Goal: Check status: Check status

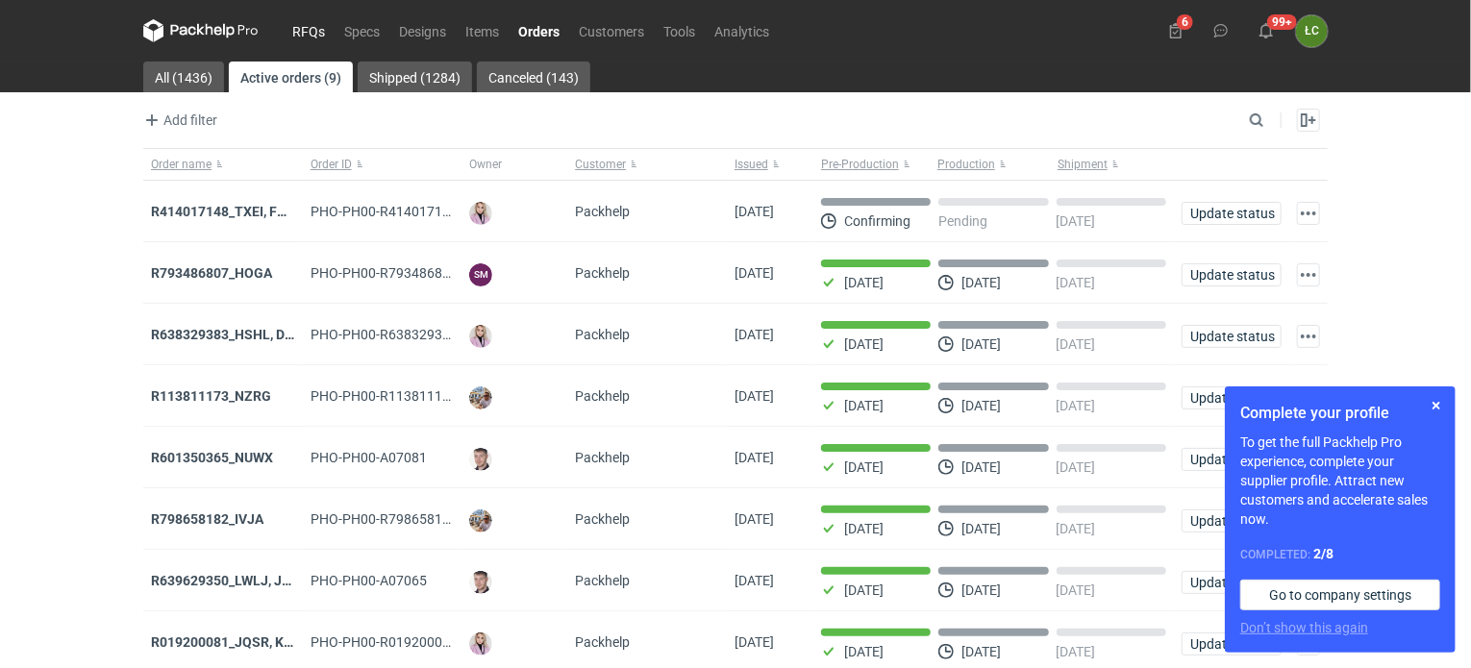
click at [319, 29] on link "RFQs" at bounding box center [309, 30] width 52 height 23
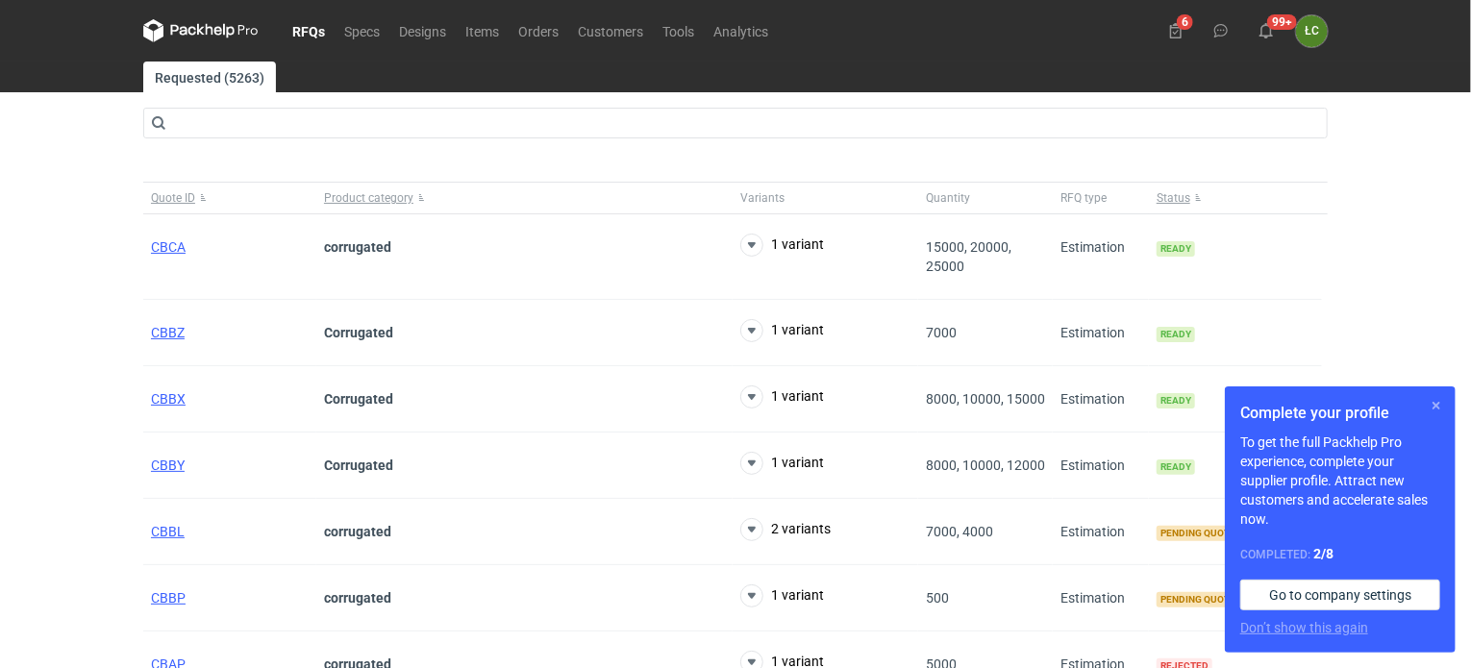
click at [1439, 403] on button "button" at bounding box center [1435, 405] width 23 height 23
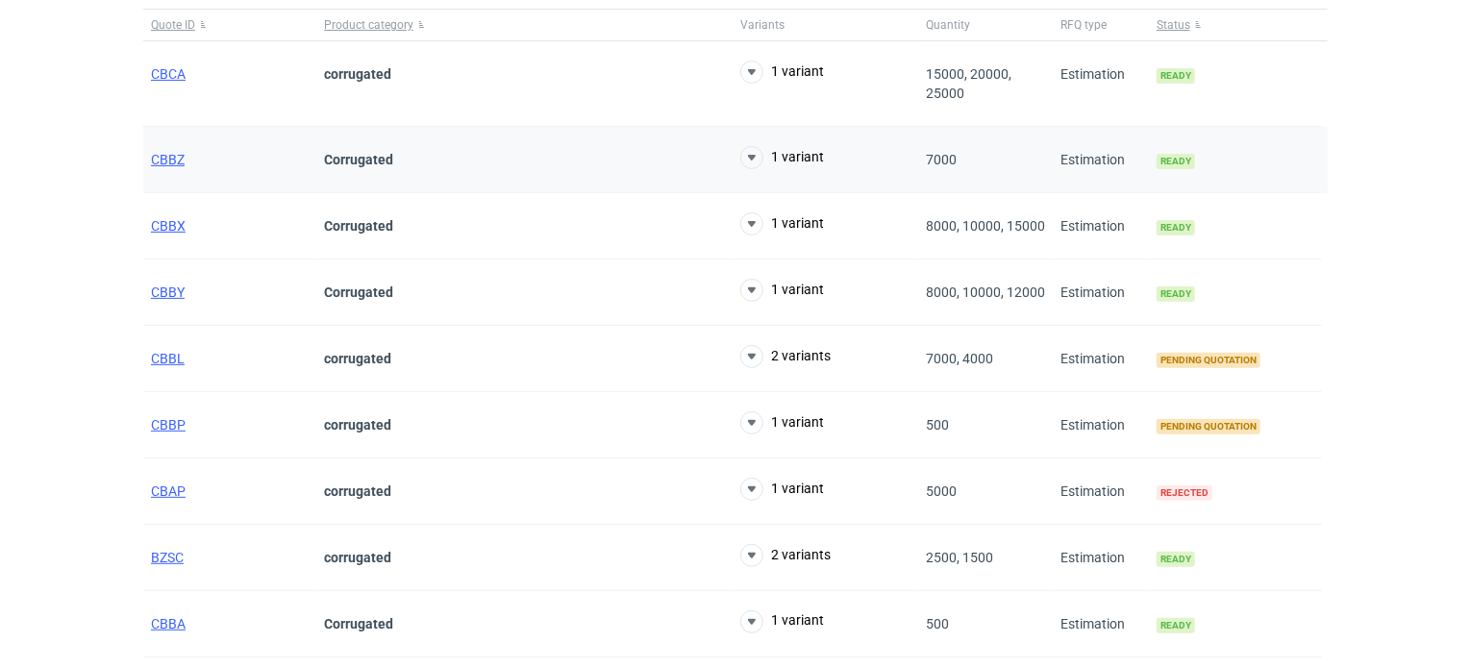
scroll to position [192, 0]
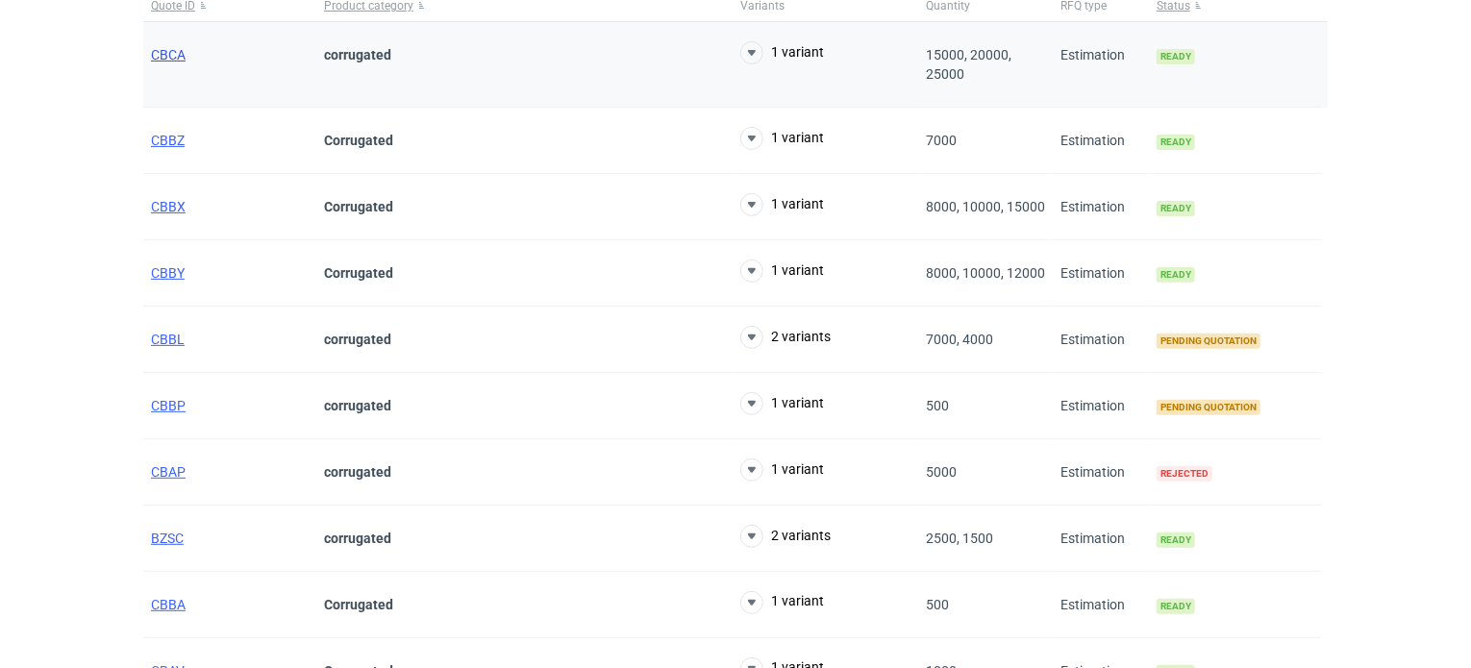
click at [161, 56] on span "CBCA" at bounding box center [168, 54] width 35 height 15
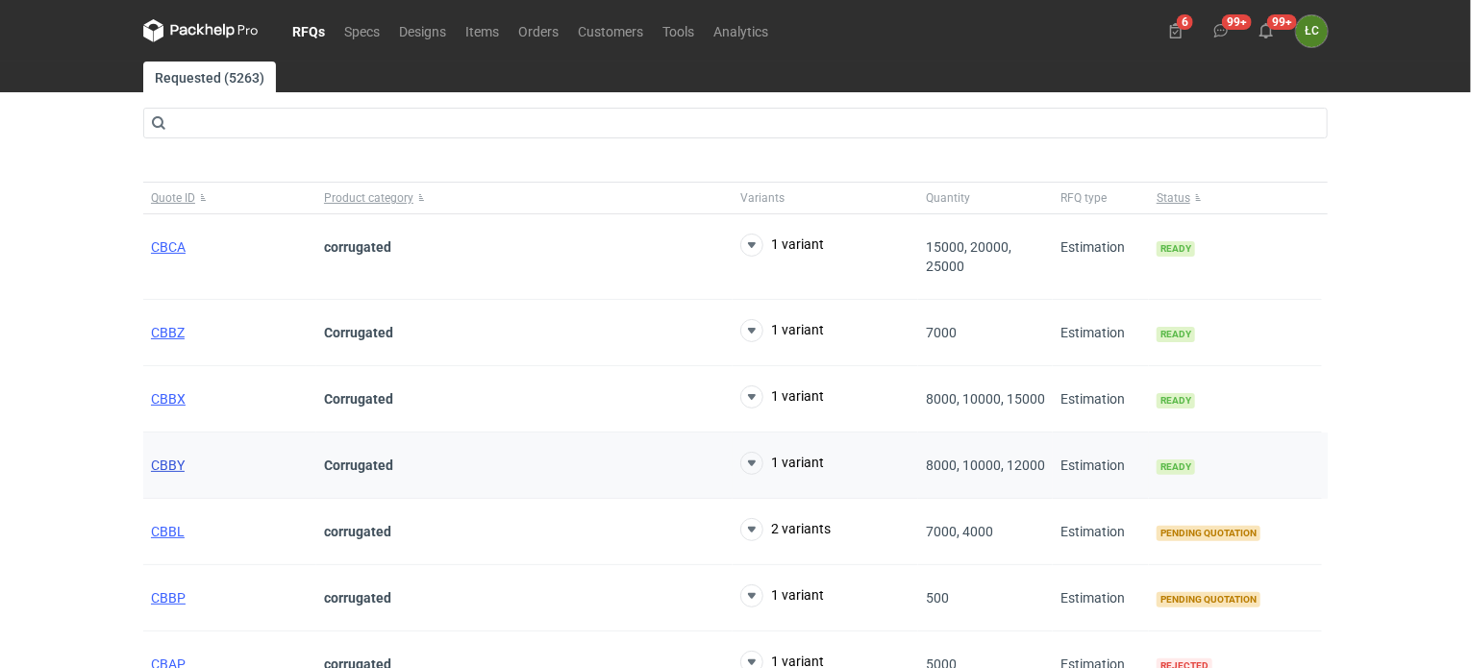
click at [177, 467] on span "CBBY" at bounding box center [168, 465] width 34 height 15
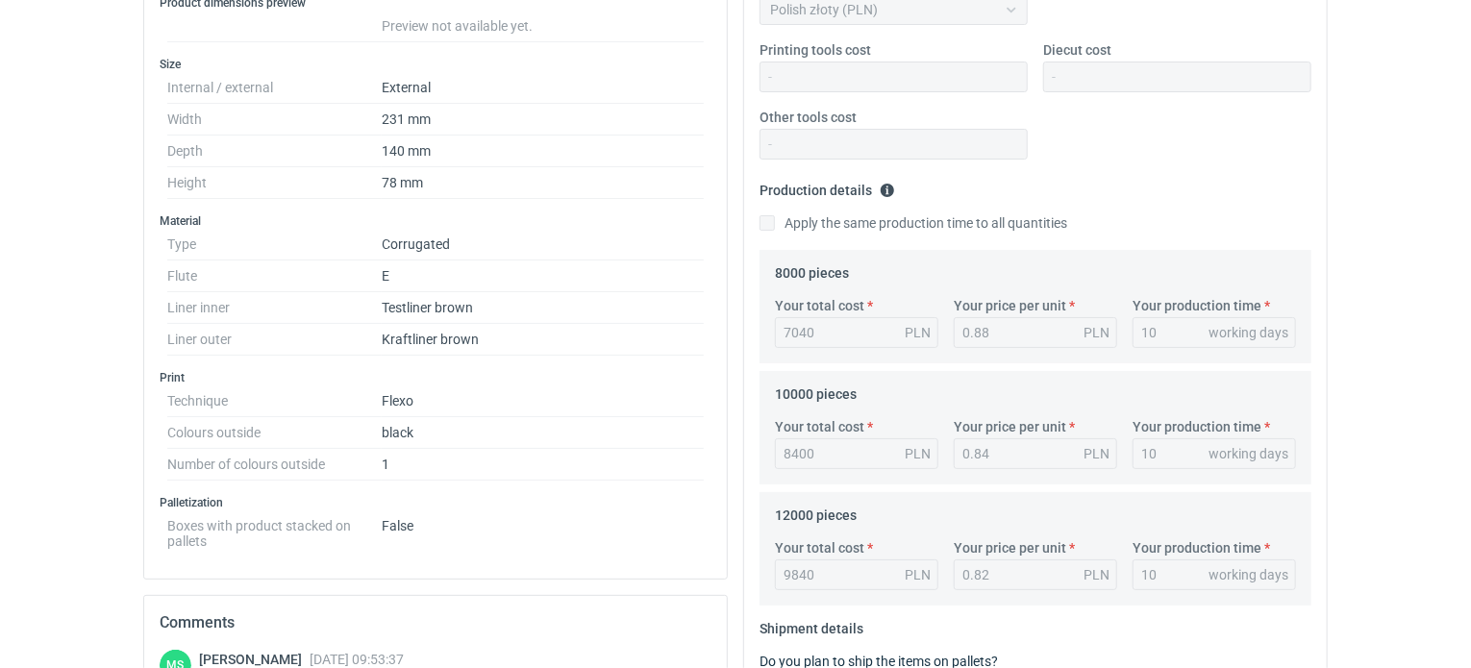
scroll to position [94, 0]
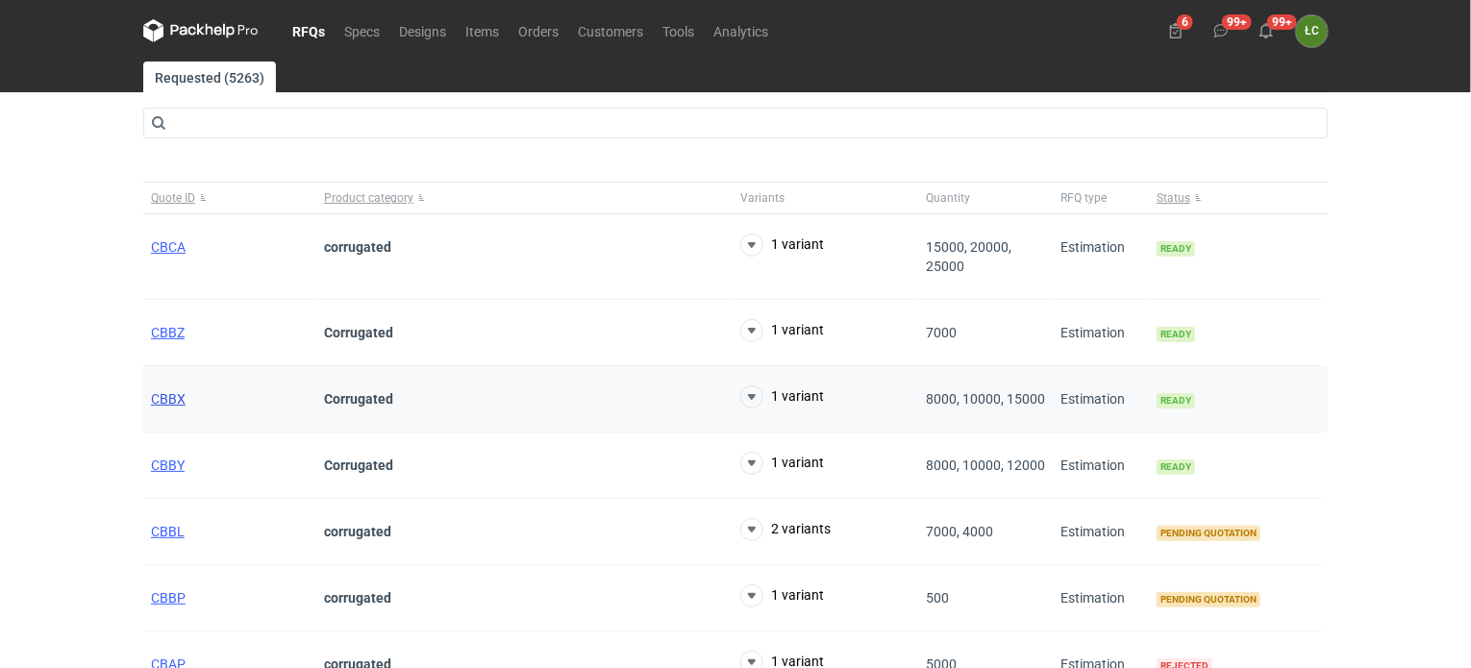
click at [177, 400] on span "CBBX" at bounding box center [168, 398] width 35 height 15
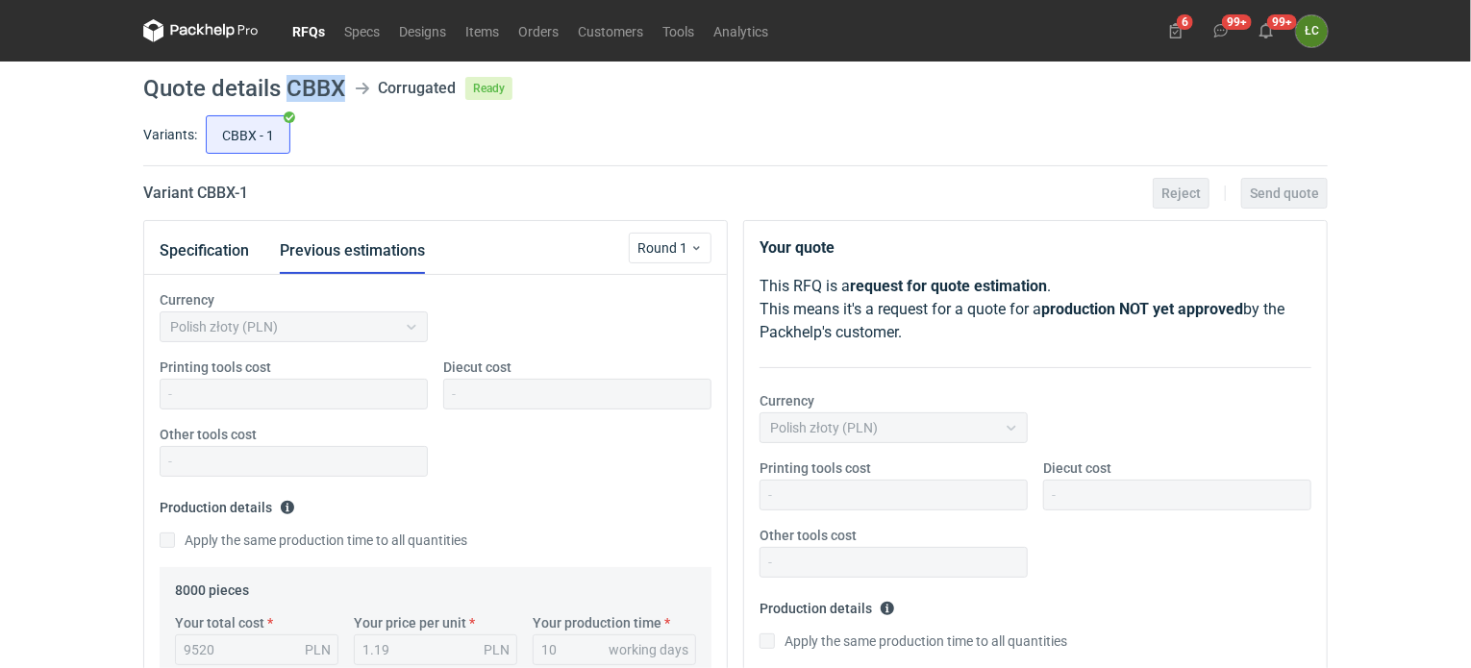
drag, startPoint x: 342, startPoint y: 82, endPoint x: 288, endPoint y: 86, distance: 54.0
click at [288, 86] on h1 "Quote details CBBX" at bounding box center [244, 88] width 202 height 23
copy h1 "CBBX"
click at [308, 25] on link "RFQs" at bounding box center [309, 30] width 52 height 23
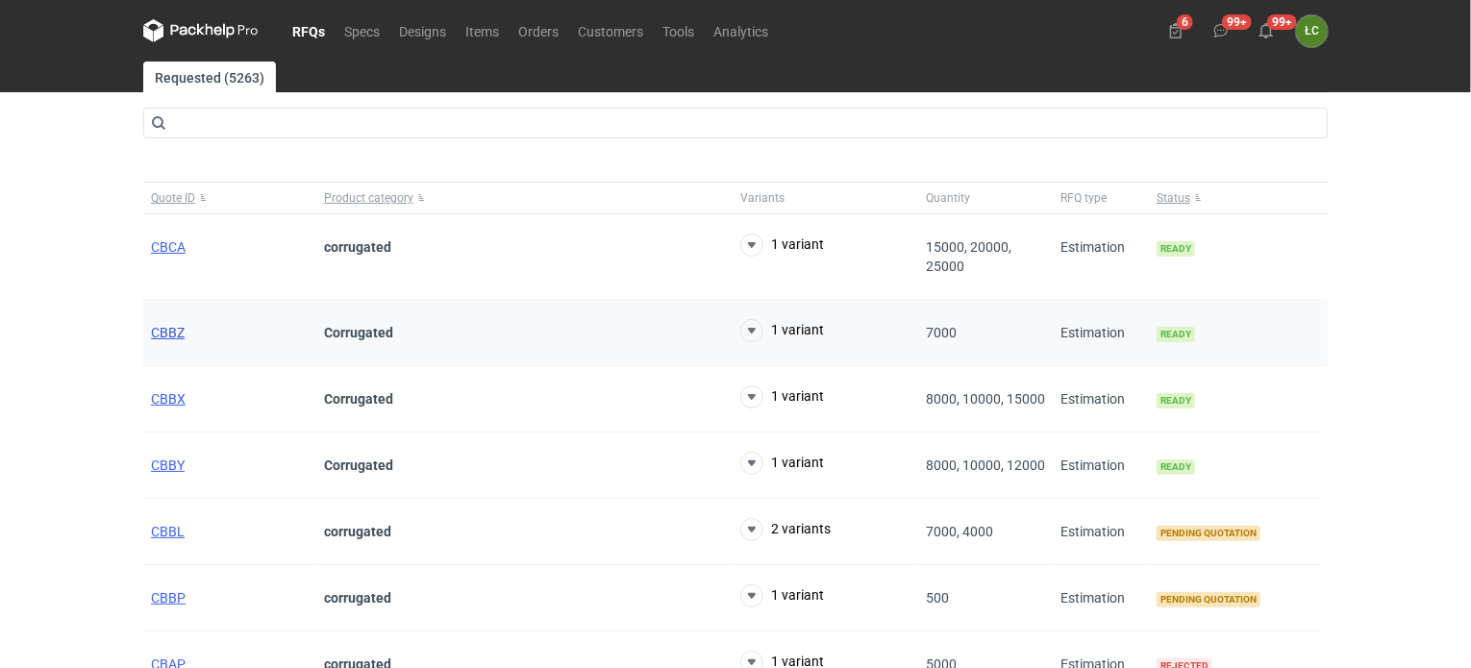
click at [164, 329] on span "CBBZ" at bounding box center [168, 332] width 34 height 15
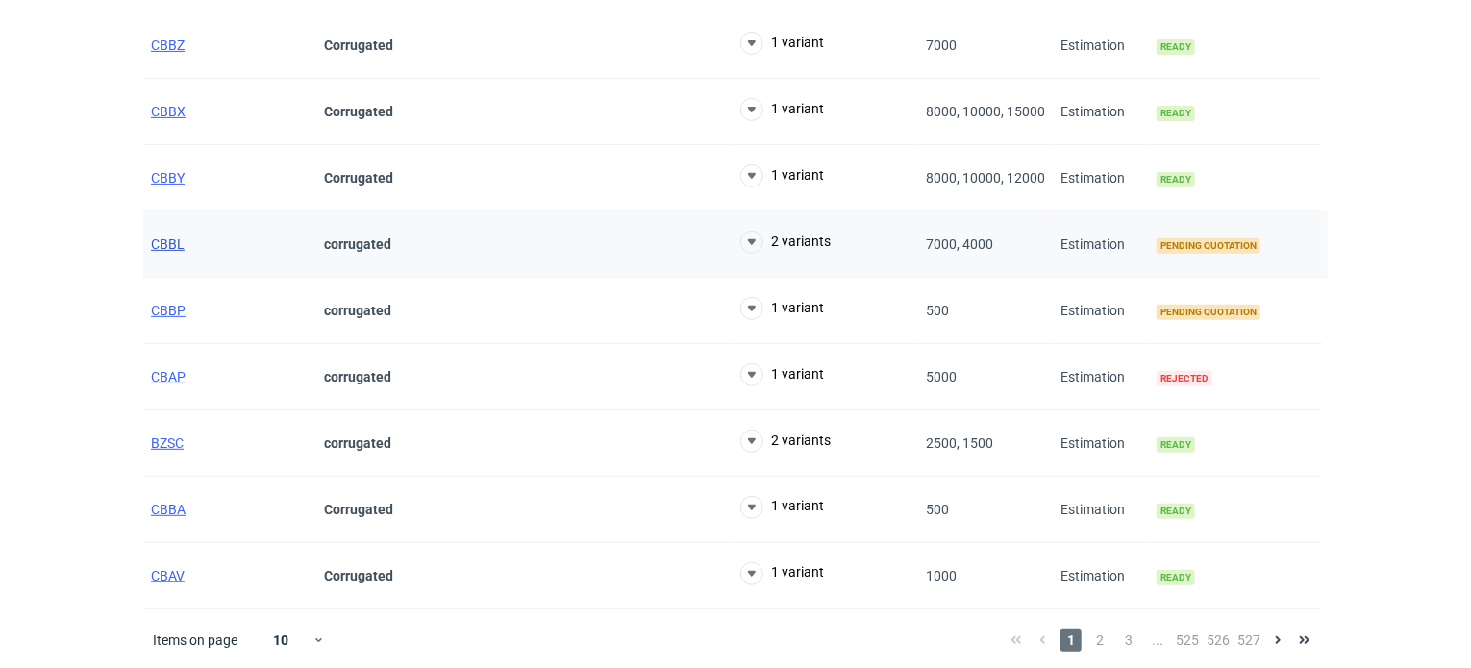
click at [163, 244] on span "CBBL" at bounding box center [168, 243] width 34 height 15
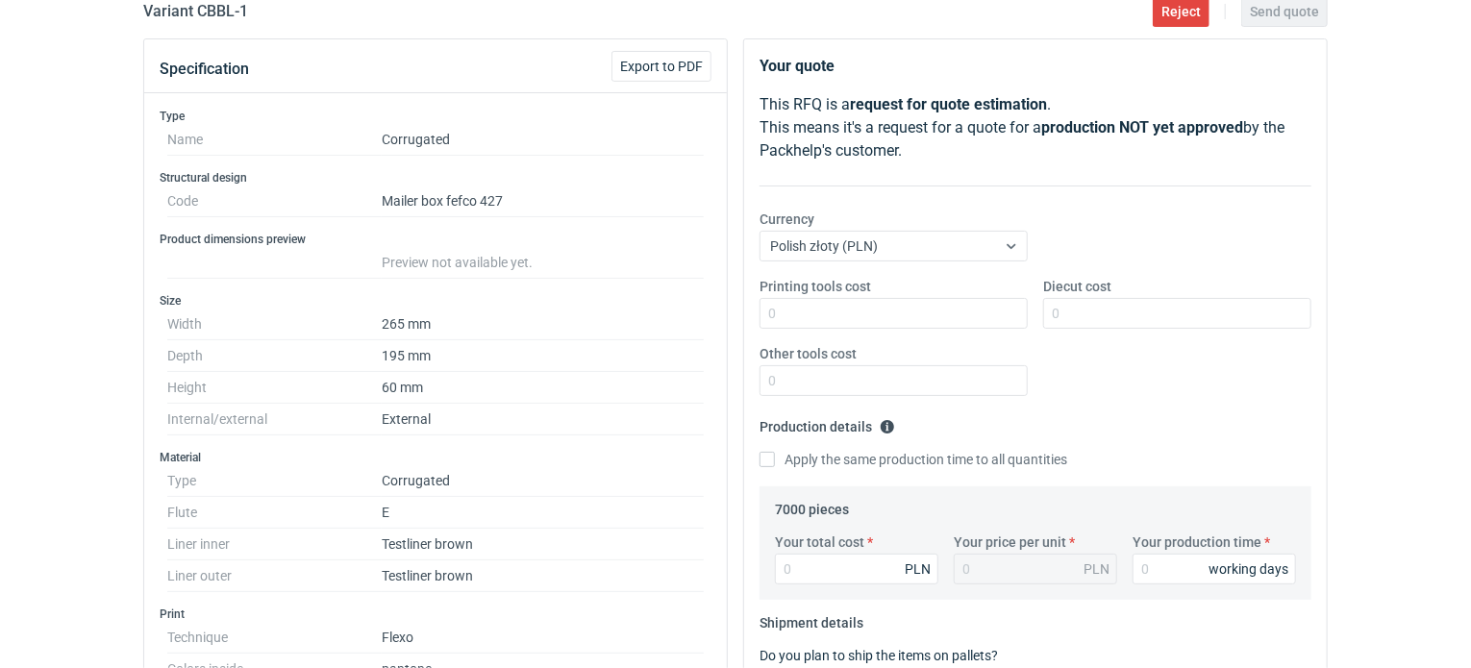
scroll to position [148, 0]
